Goal: Task Accomplishment & Management: Use online tool/utility

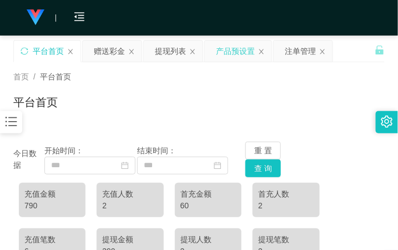
click at [241, 53] on div "产品预设置" at bounding box center [235, 50] width 39 height 21
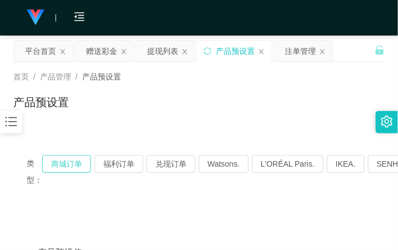
click at [68, 161] on button "商城订单" at bounding box center [66, 164] width 49 height 18
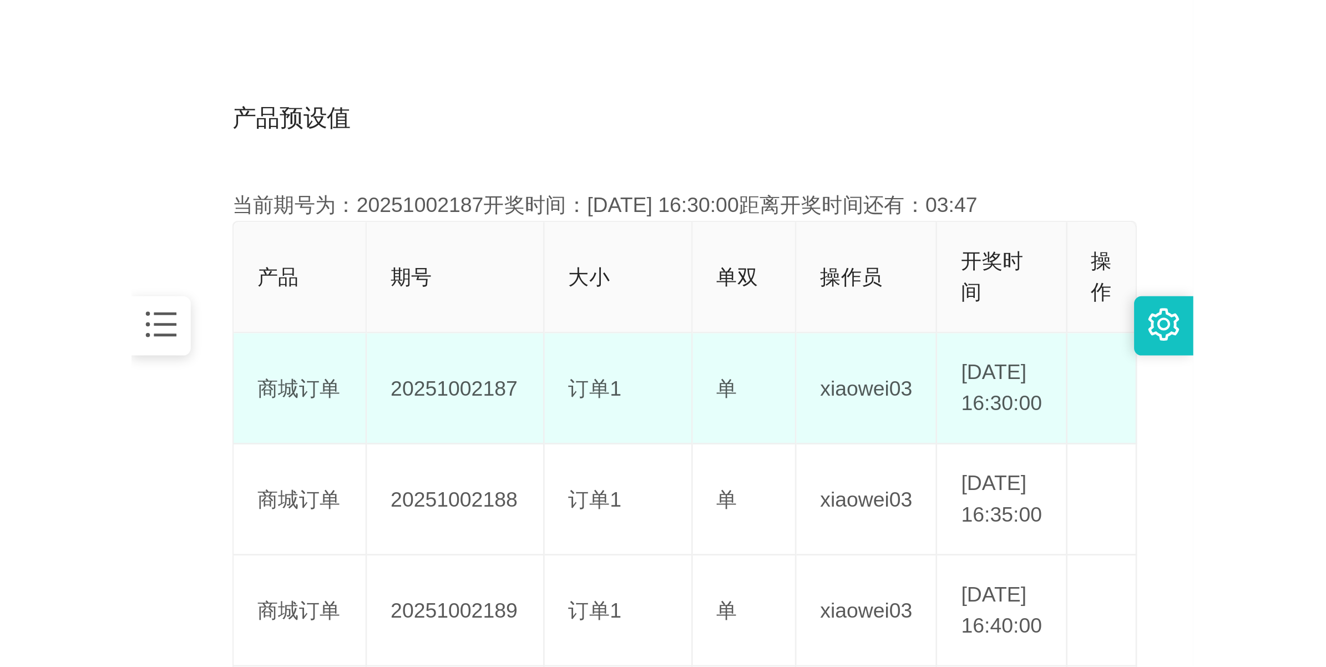
scroll to position [277, 0]
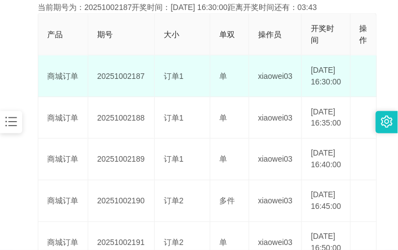
click at [125, 78] on td "20251002187" at bounding box center [121, 76] width 67 height 42
copy td "20251002187"
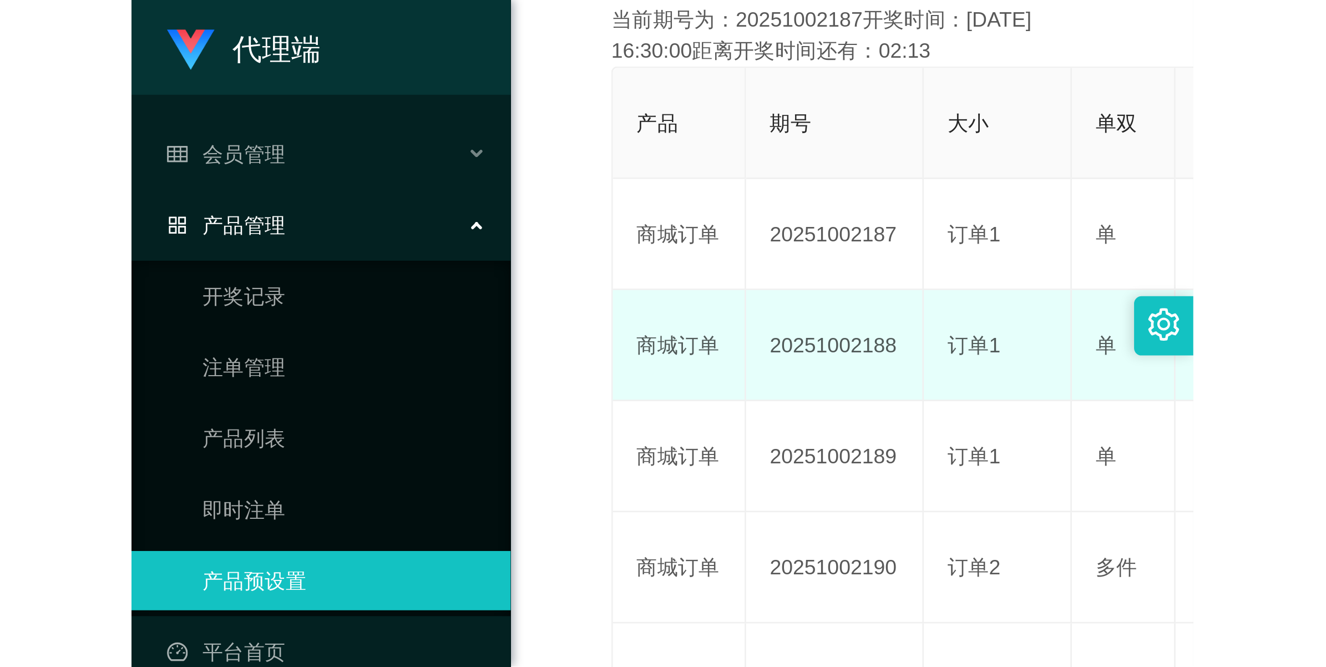
scroll to position [40, 0]
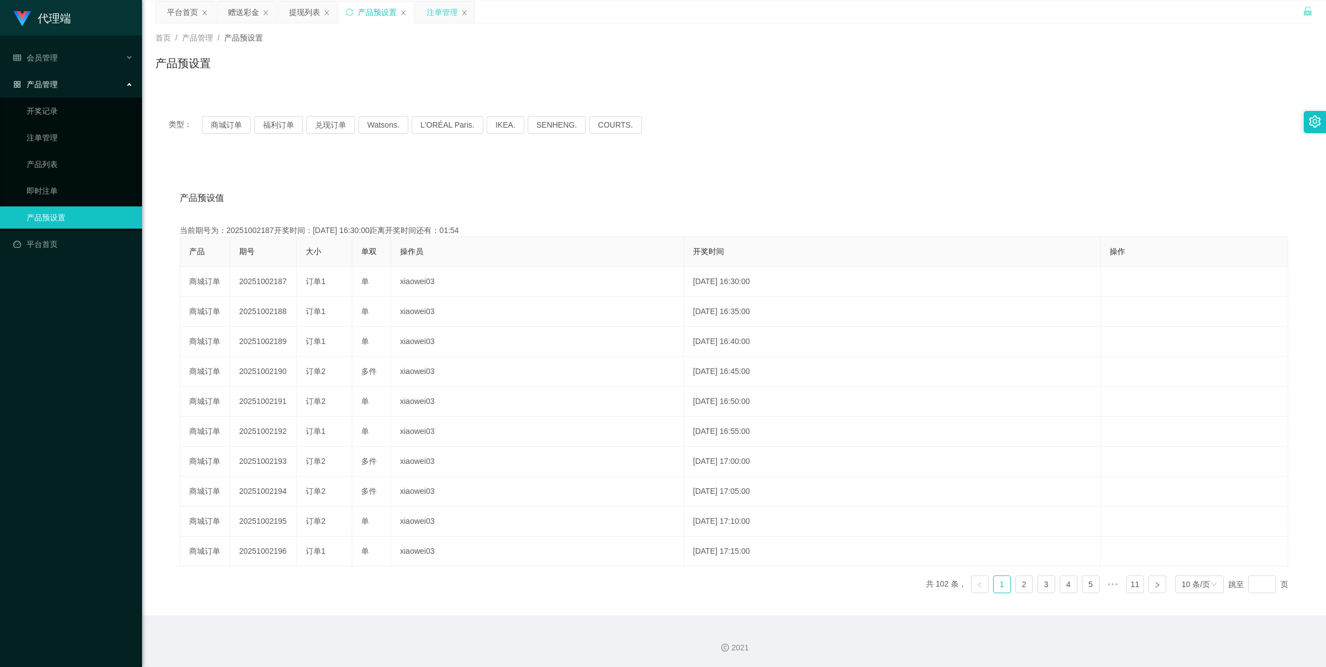
click at [397, 15] on div "注单管理" at bounding box center [442, 12] width 31 height 21
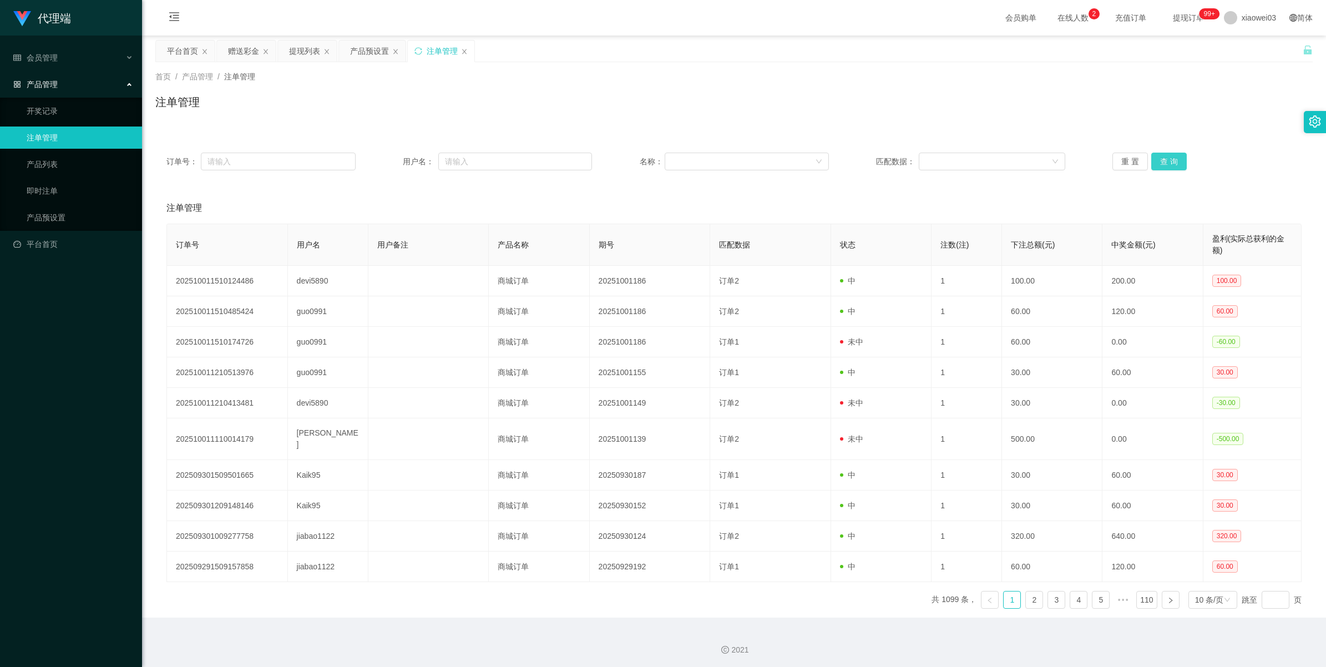
click at [397, 161] on button "查 询" at bounding box center [1169, 162] width 36 height 18
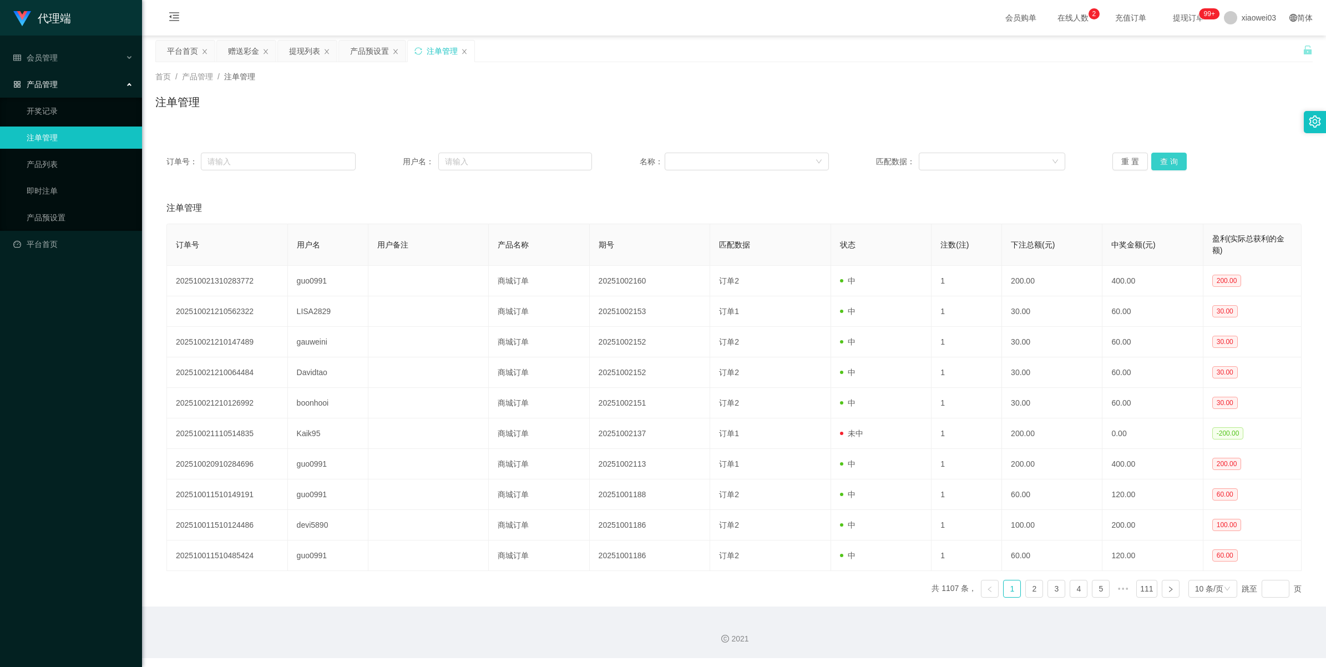
click at [397, 159] on button "查 询" at bounding box center [1169, 162] width 36 height 18
click at [397, 168] on button "查 询" at bounding box center [1169, 162] width 36 height 18
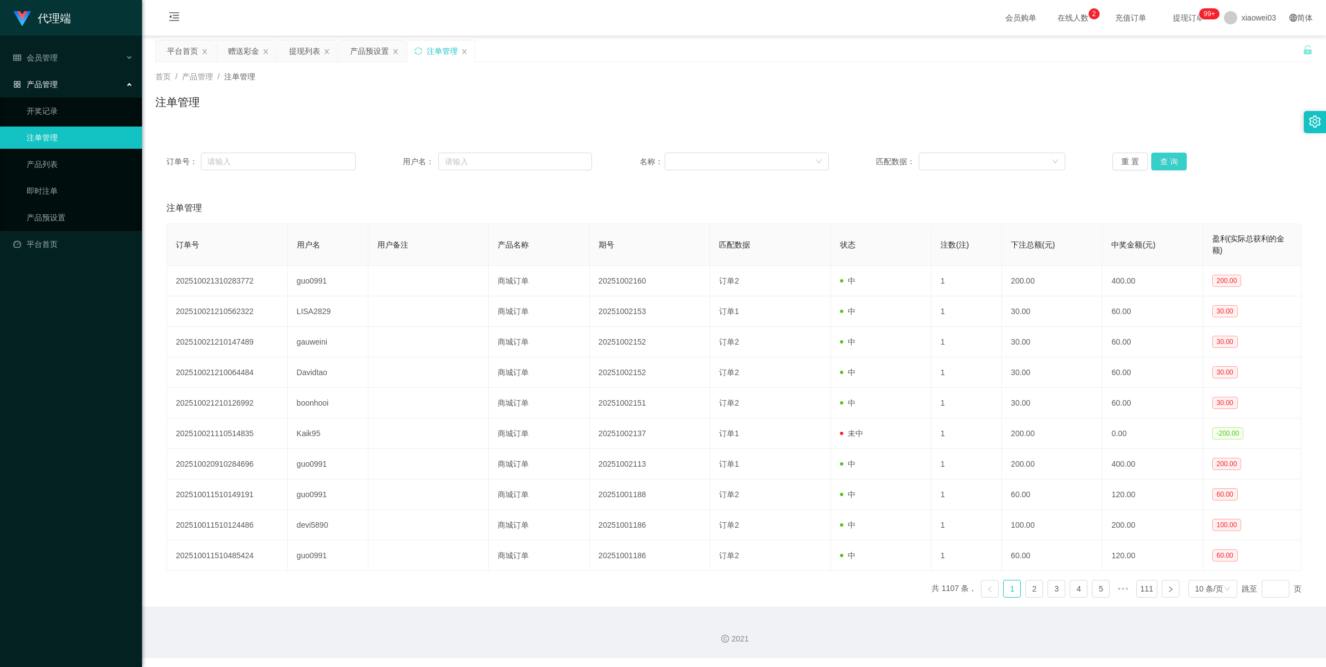
click at [397, 168] on button "查 询" at bounding box center [1169, 162] width 36 height 18
click at [397, 148] on div "订单号： 用户名： 名称： 匹配数据： 重 置 查 询" at bounding box center [733, 161] width 1157 height 40
click at [397, 163] on button "查 询" at bounding box center [1169, 162] width 36 height 18
click at [397, 165] on button "查 询" at bounding box center [1169, 162] width 36 height 18
